Goal: Task Accomplishment & Management: Manage account settings

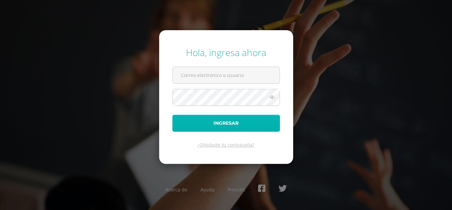
click at [225, 125] on button "Ingresar" at bounding box center [226, 123] width 108 height 17
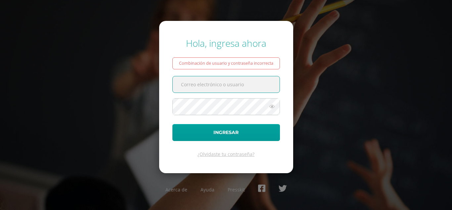
click at [208, 87] on input "text" at bounding box center [226, 84] width 107 height 16
type input "[EMAIL_ADDRESS][DOMAIN_NAME]"
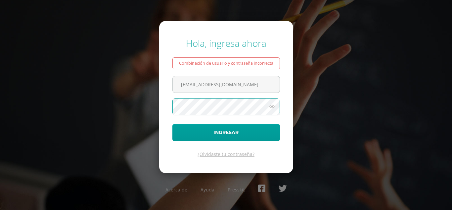
click at [172, 124] on button "Ingresar" at bounding box center [226, 132] width 108 height 17
click at [268, 108] on icon at bounding box center [272, 106] width 9 height 8
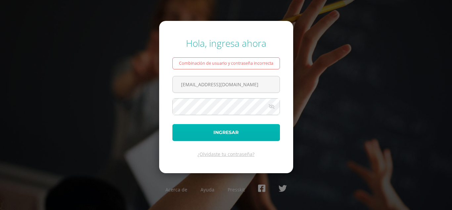
click at [180, 134] on button "Ingresar" at bounding box center [226, 132] width 108 height 17
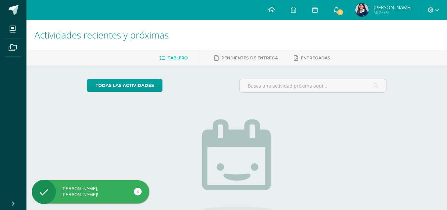
click at [338, 11] on span "1" at bounding box center [340, 12] width 7 height 7
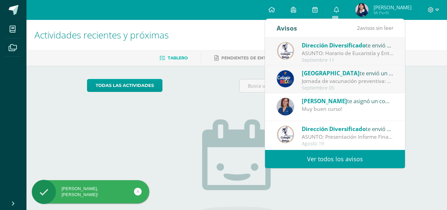
click at [321, 41] on span "Dirección Diversificado" at bounding box center [334, 45] width 64 height 8
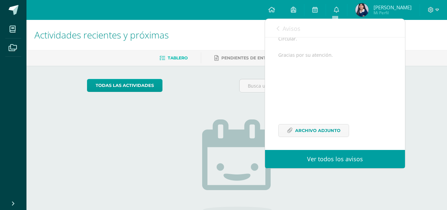
scroll to position [191, 0]
click at [341, 132] on link "Archivo Adjunto" at bounding box center [313, 129] width 71 height 13
